Goal: Task Accomplishment & Management: Manage account settings

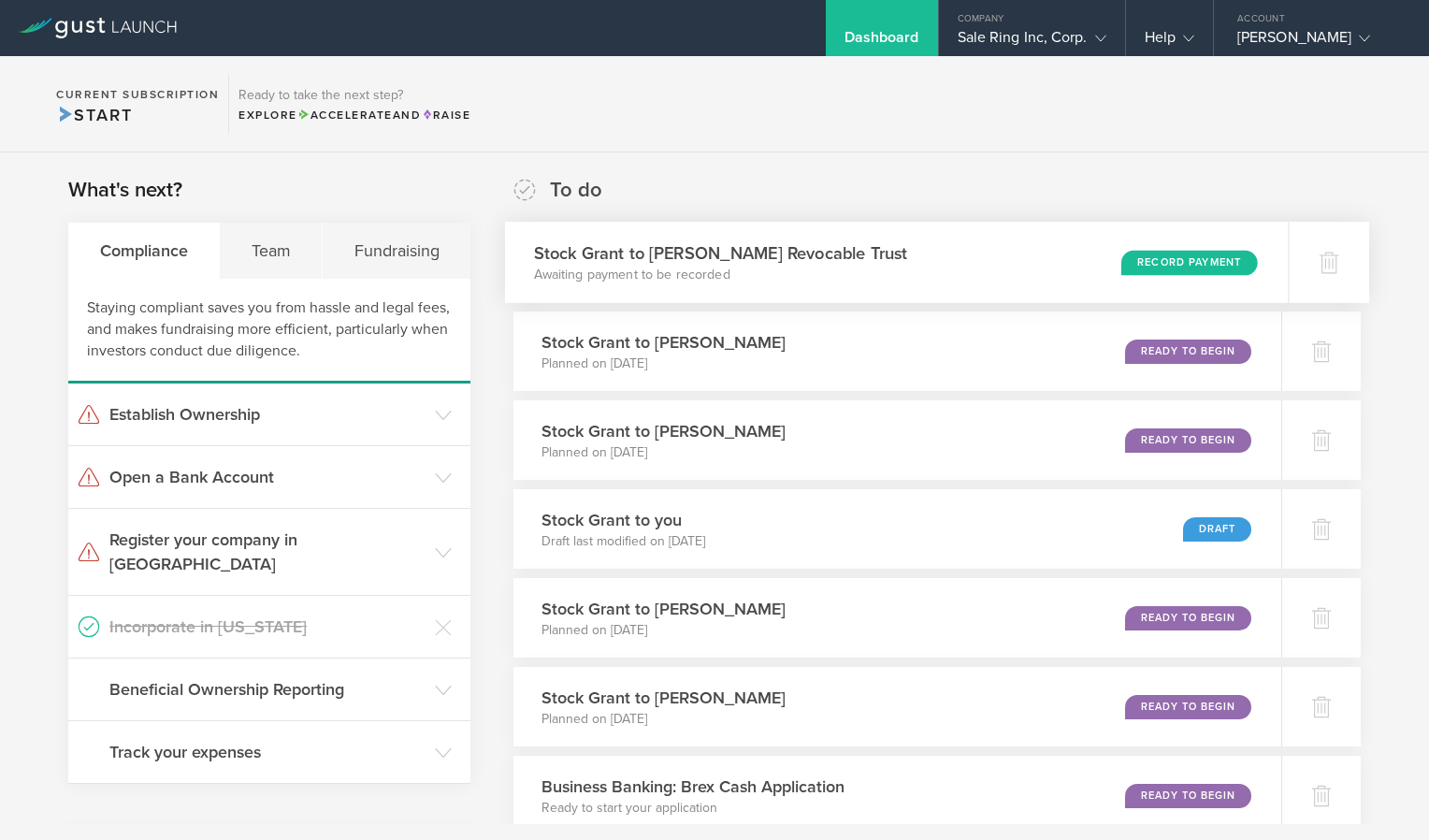
click at [1171, 268] on div "Record Payment" at bounding box center [1190, 262] width 137 height 25
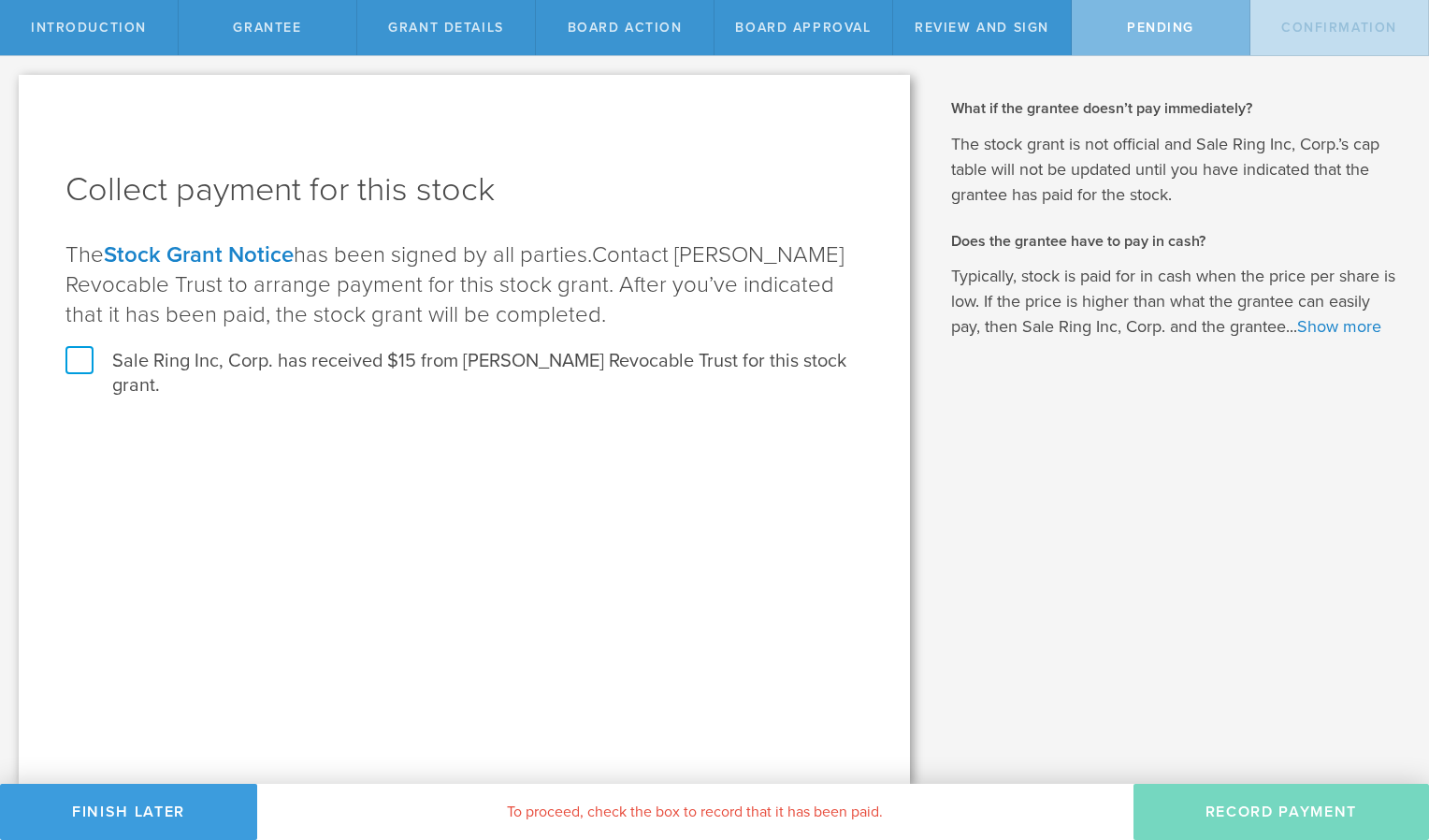
click at [67, 363] on label "Sale Ring Inc, Corp. has received $15 from [PERSON_NAME] Revocable Trust for th…" at bounding box center [465, 374] width 798 height 49
click at [0, 0] on input "Sale Ring Inc, Corp. has received $15 from [PERSON_NAME] Revocable Trust for th…" at bounding box center [0, 0] width 0 height 0
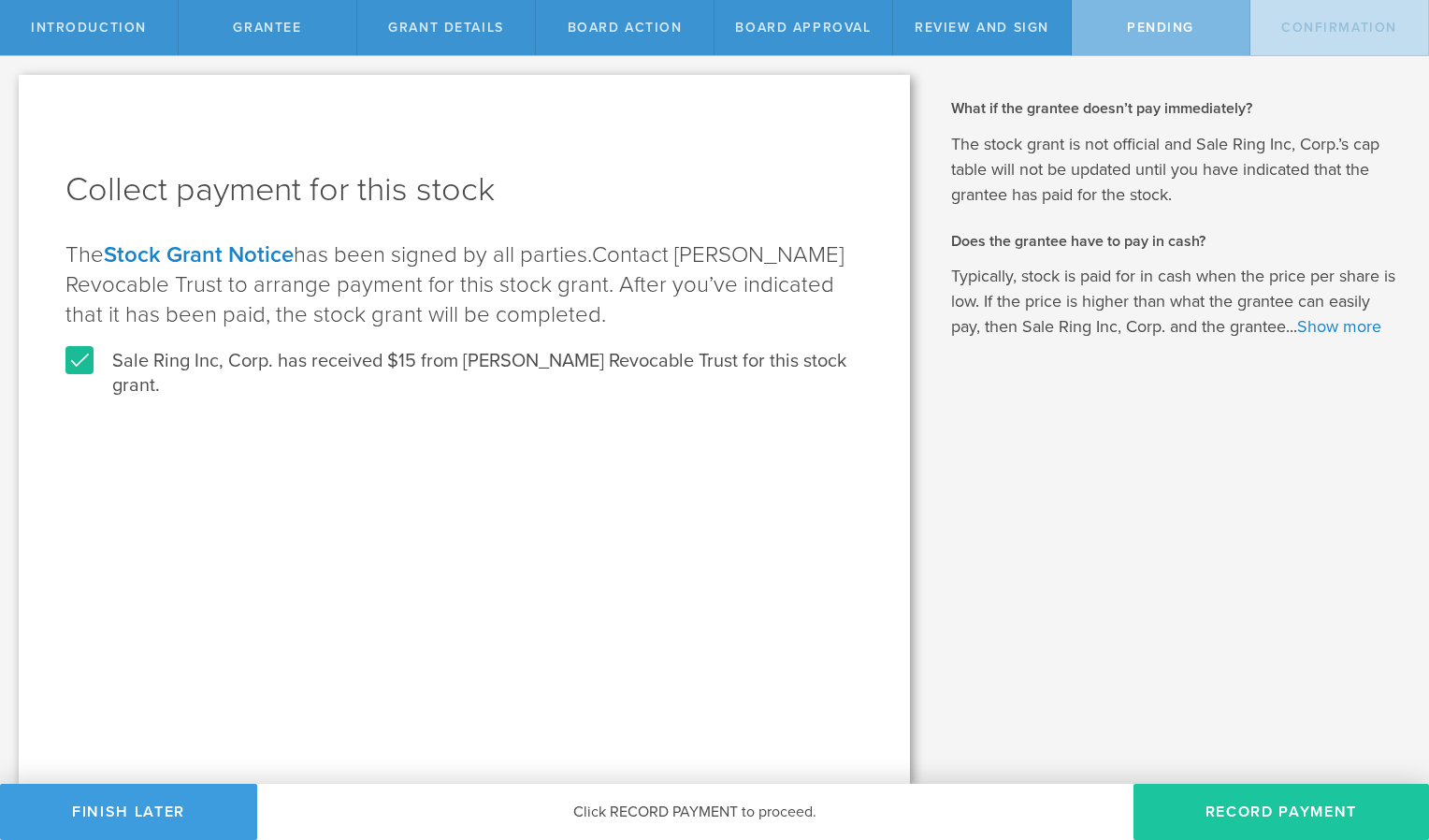
click at [1277, 815] on button "Record Payment" at bounding box center [1281, 811] width 295 height 56
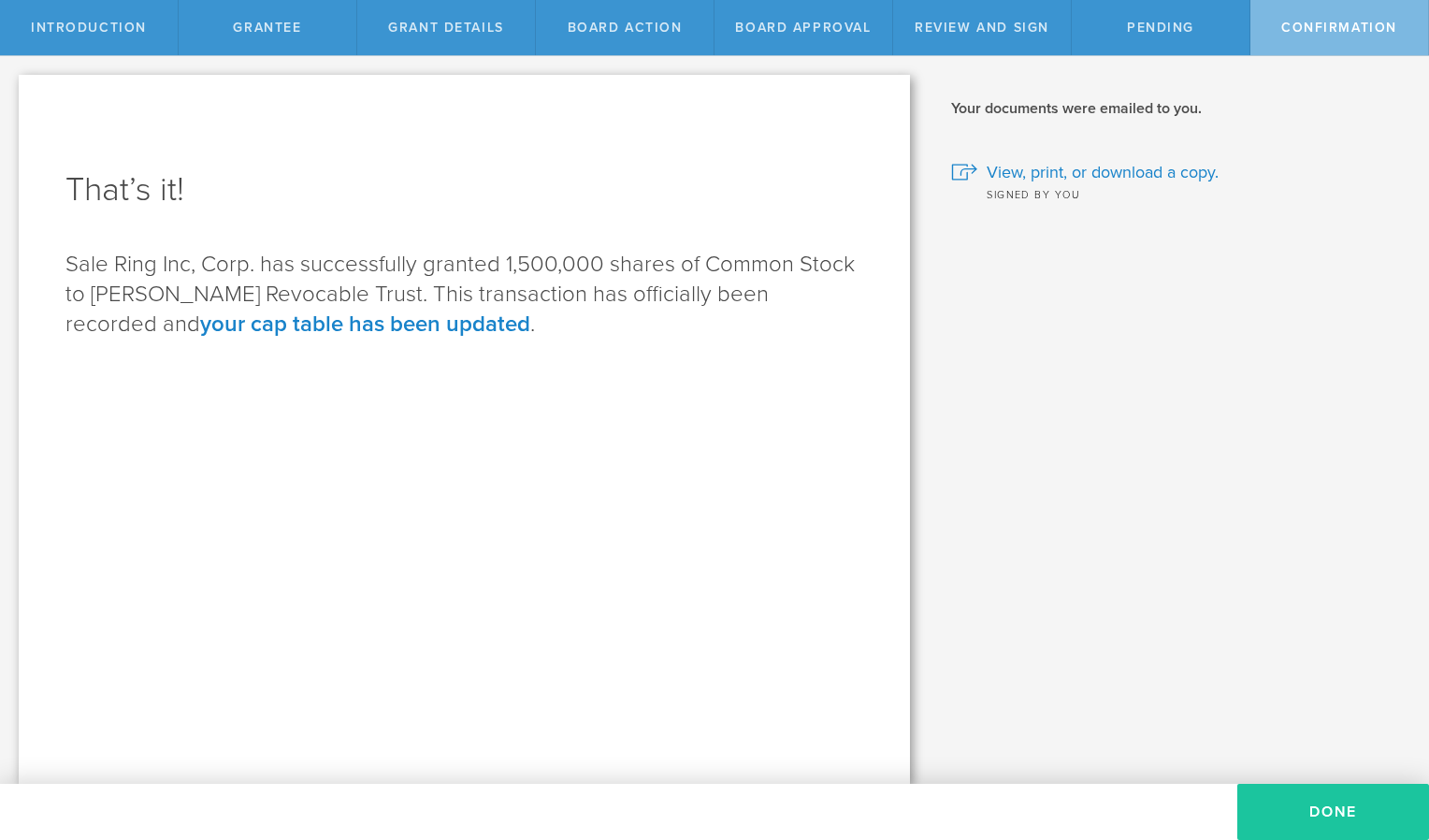
click at [1328, 806] on button "Done" at bounding box center [1333, 811] width 192 height 56
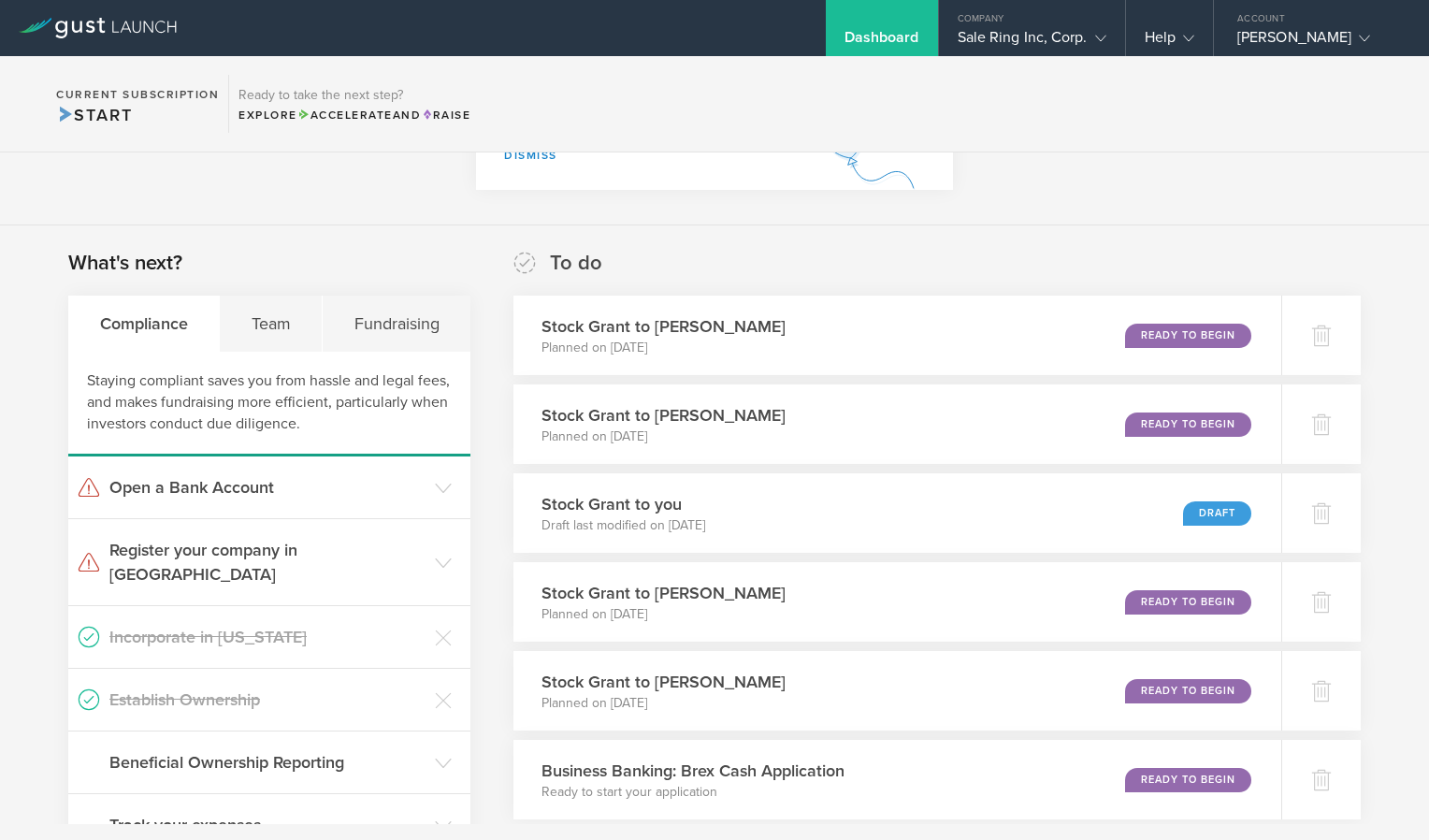
scroll to position [68, 0]
